Goal: Task Accomplishment & Management: Manage account settings

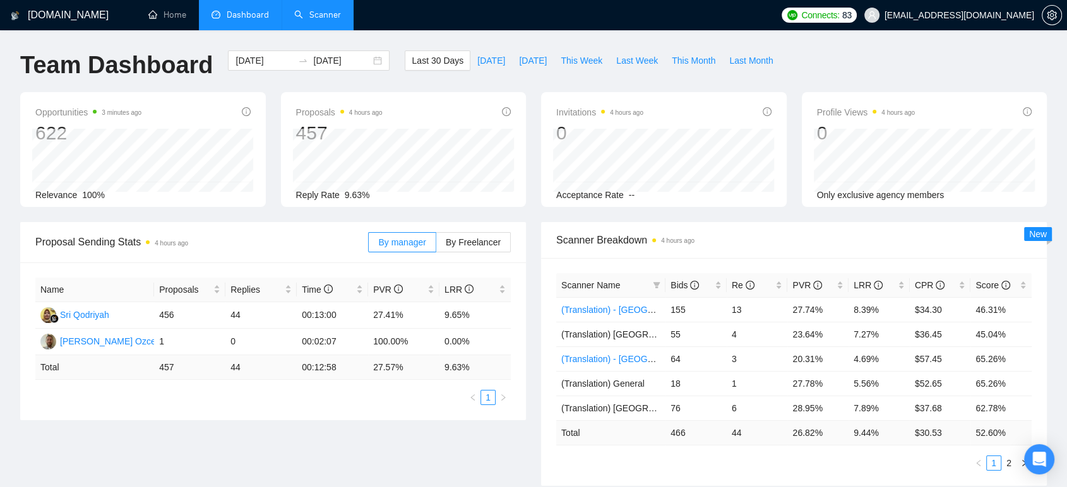
click at [314, 18] on link "Scanner" at bounding box center [317, 14] width 47 height 11
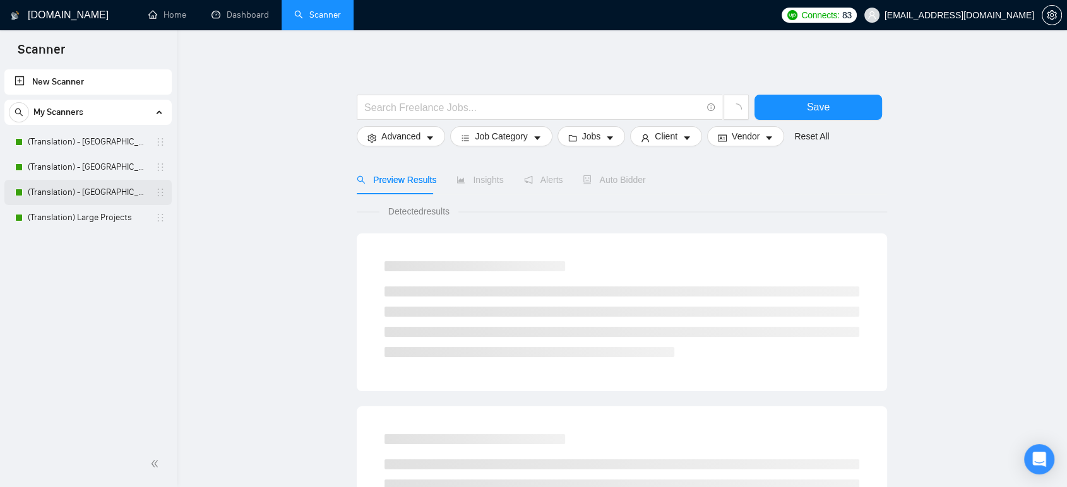
click at [88, 185] on link "(Translation) - [GEOGRAPHIC_DATA]" at bounding box center [88, 192] width 120 height 25
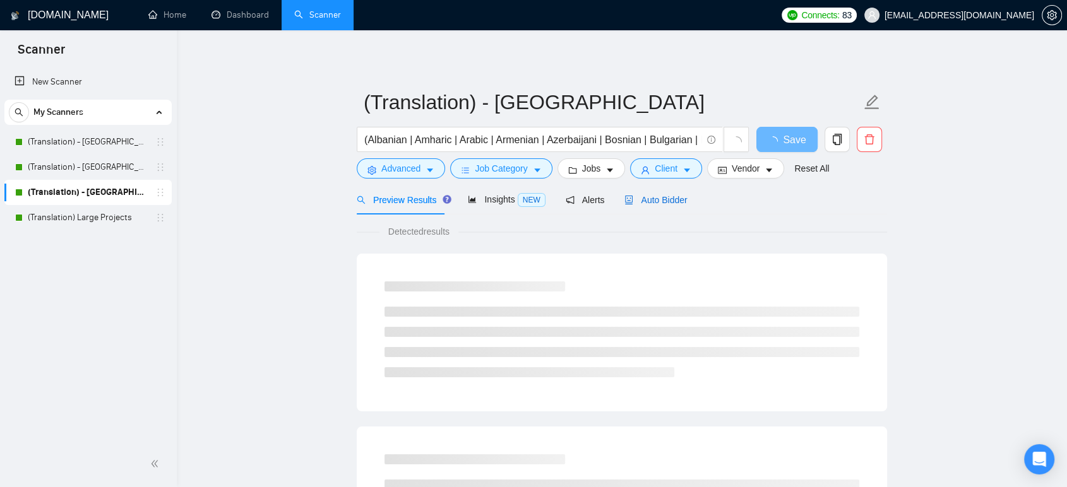
click at [663, 193] on div "Auto Bidder" at bounding box center [655, 200] width 62 height 14
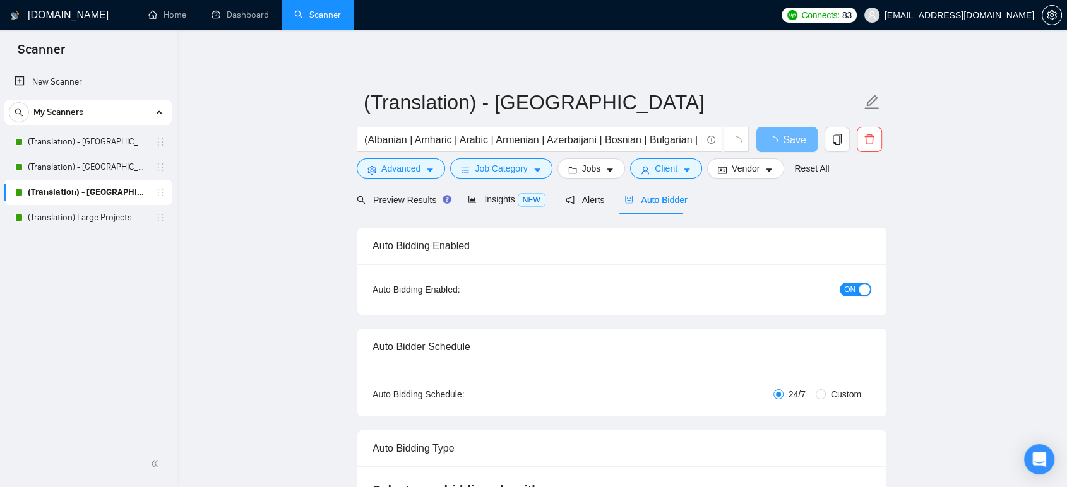
checkbox input "true"
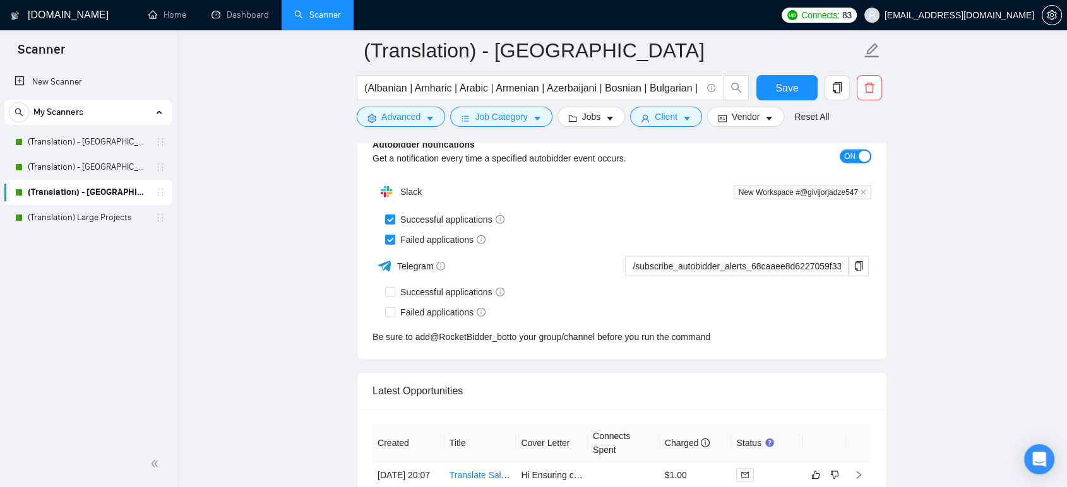
scroll to position [3085, 0]
click at [862, 192] on icon "close" at bounding box center [862, 194] width 5 height 5
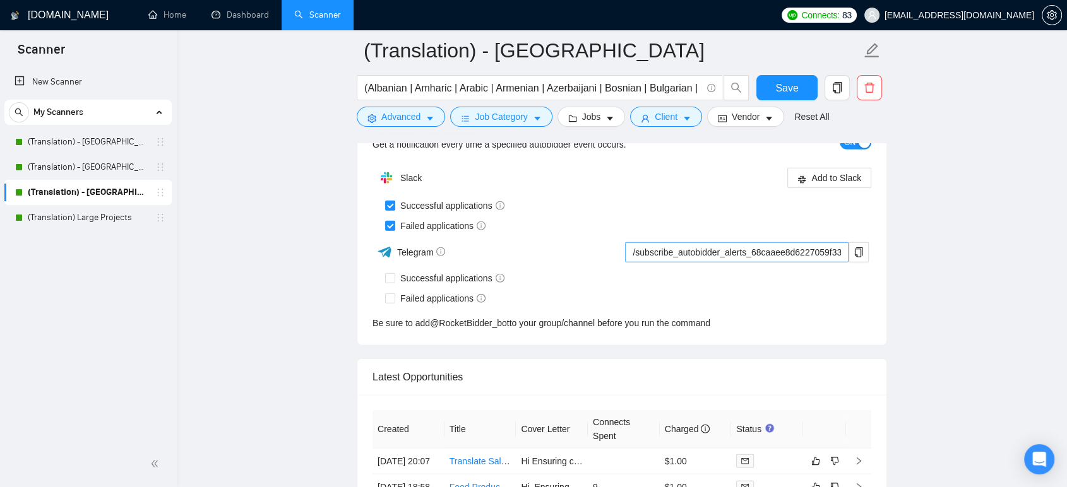
scroll to position [3015, 0]
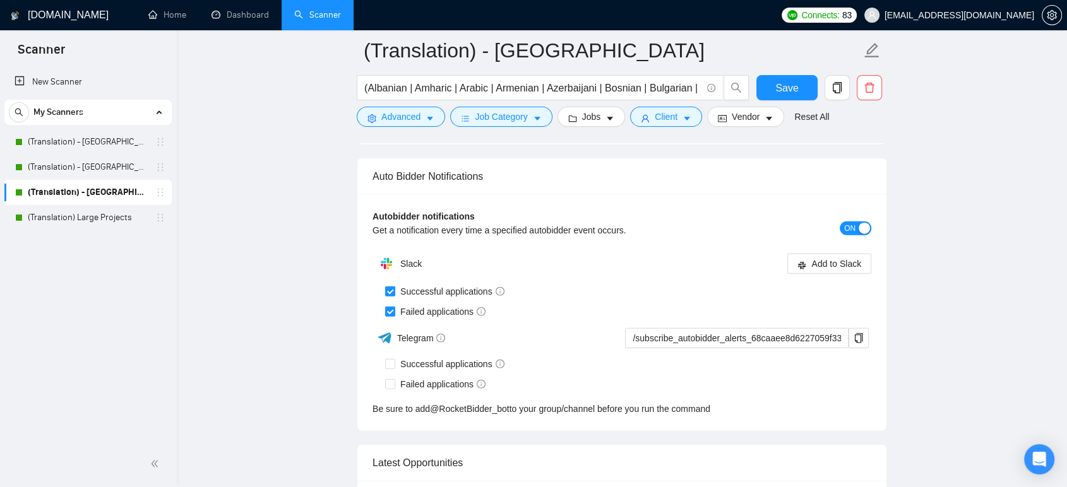
click at [838, 174] on div "Auto Bidder Notifications" at bounding box center [621, 176] width 499 height 36
click at [837, 259] on span "Add to Slack" at bounding box center [836, 264] width 50 height 14
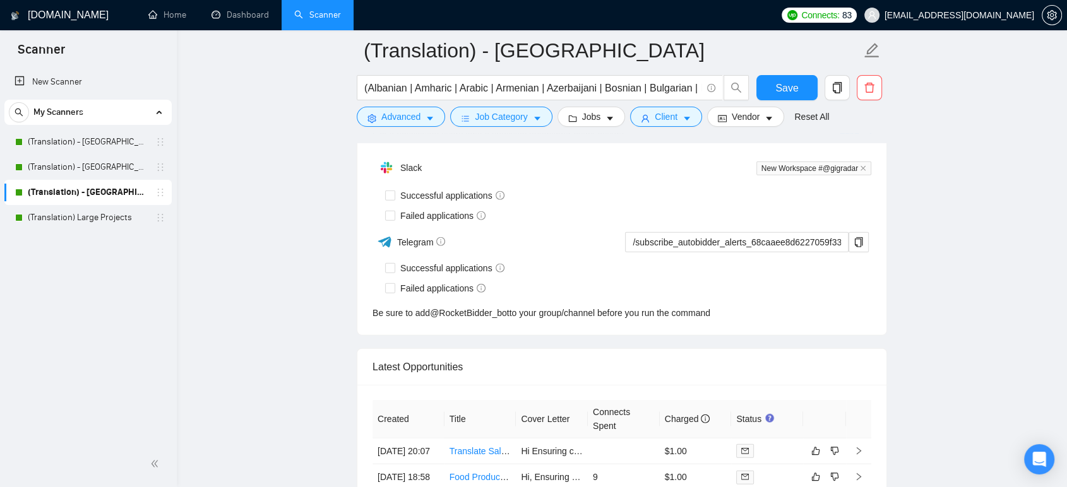
checkbox input "true"
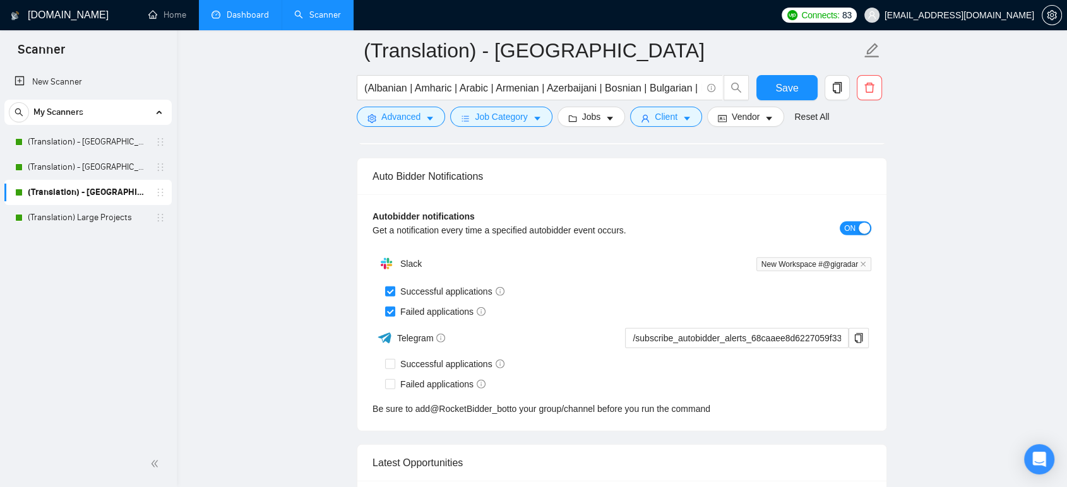
click at [232, 17] on link "Dashboard" at bounding box center [239, 14] width 57 height 11
